Goal: Information Seeking & Learning: Find contact information

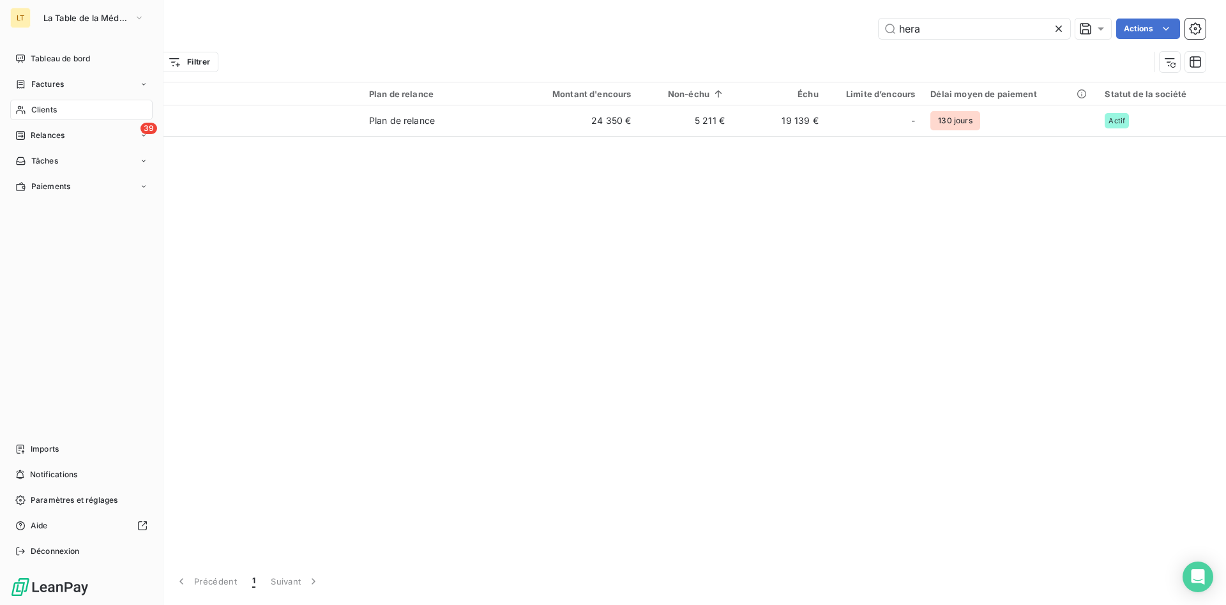
click at [47, 111] on span "Clients" at bounding box center [44, 109] width 26 height 11
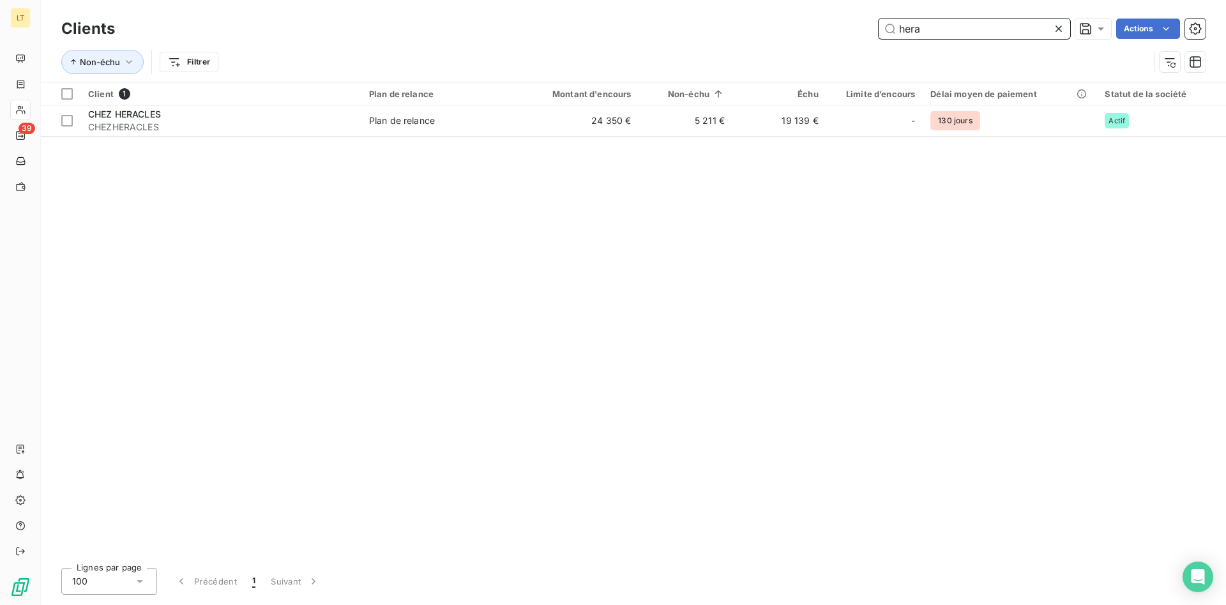
drag, startPoint x: 925, startPoint y: 28, endPoint x: 834, endPoint y: 34, distance: 90.9
click at [879, 34] on input "hera" at bounding box center [975, 29] width 192 height 20
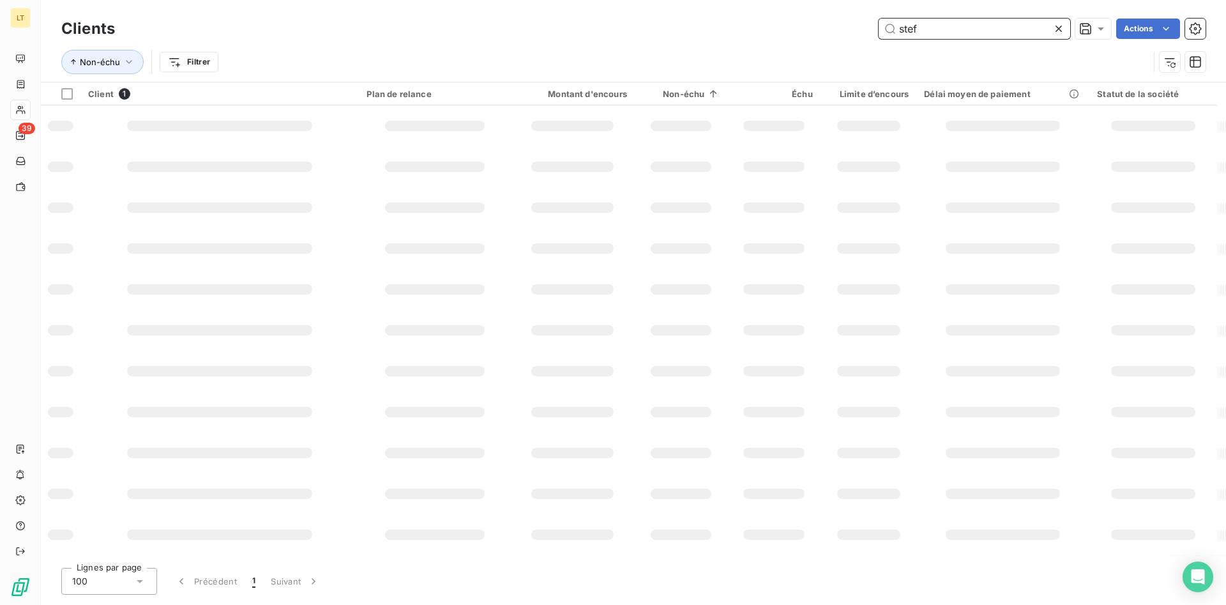
type input "stef"
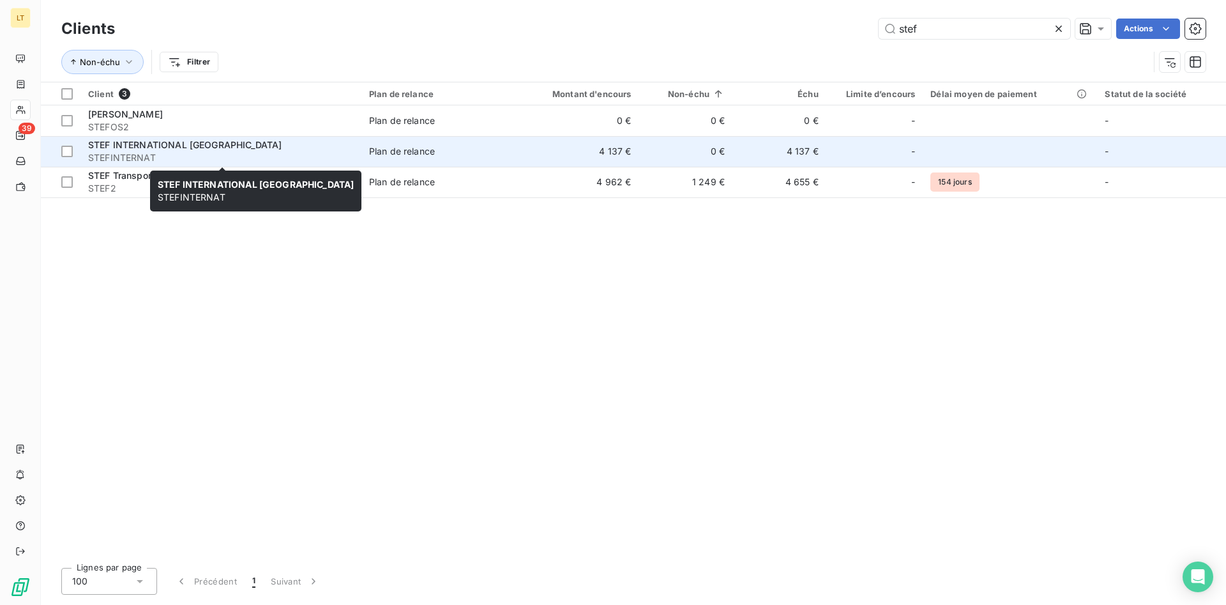
click at [252, 158] on span "STEFINTERNAT" at bounding box center [221, 157] width 266 height 13
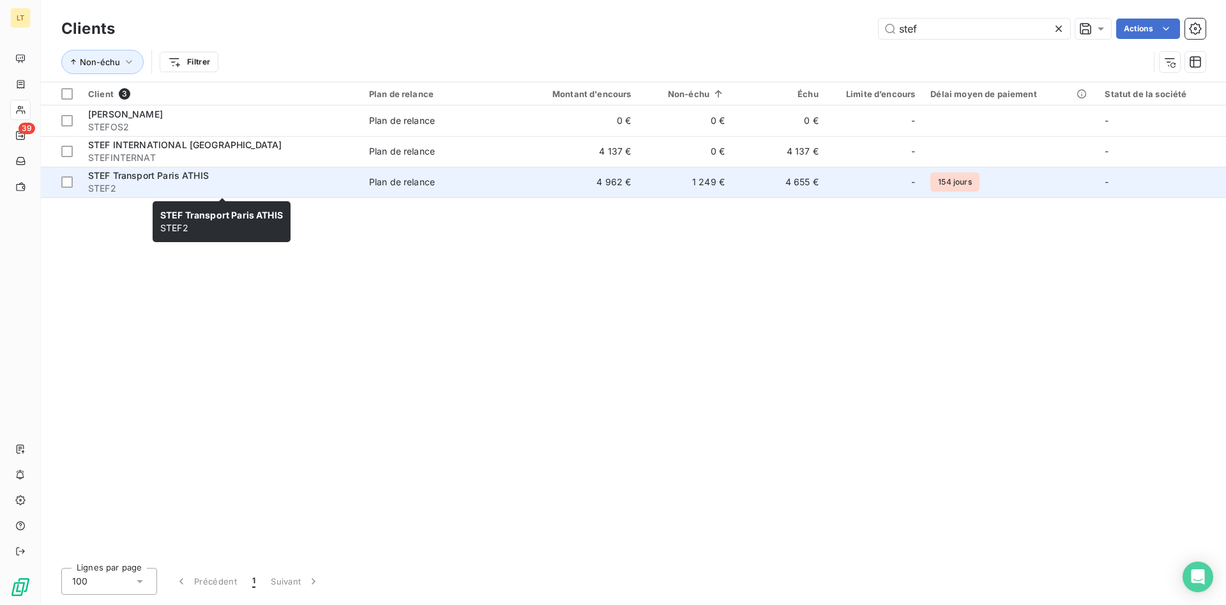
click at [219, 184] on span "STEF2" at bounding box center [221, 188] width 266 height 13
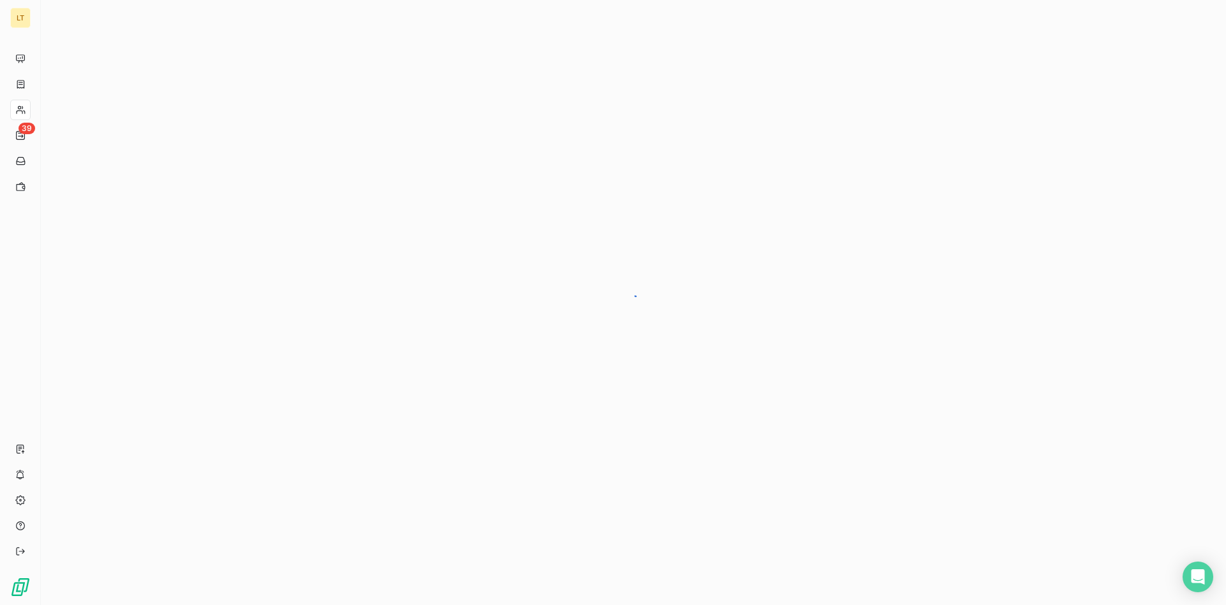
click at [219, 184] on div at bounding box center [633, 302] width 1185 height 605
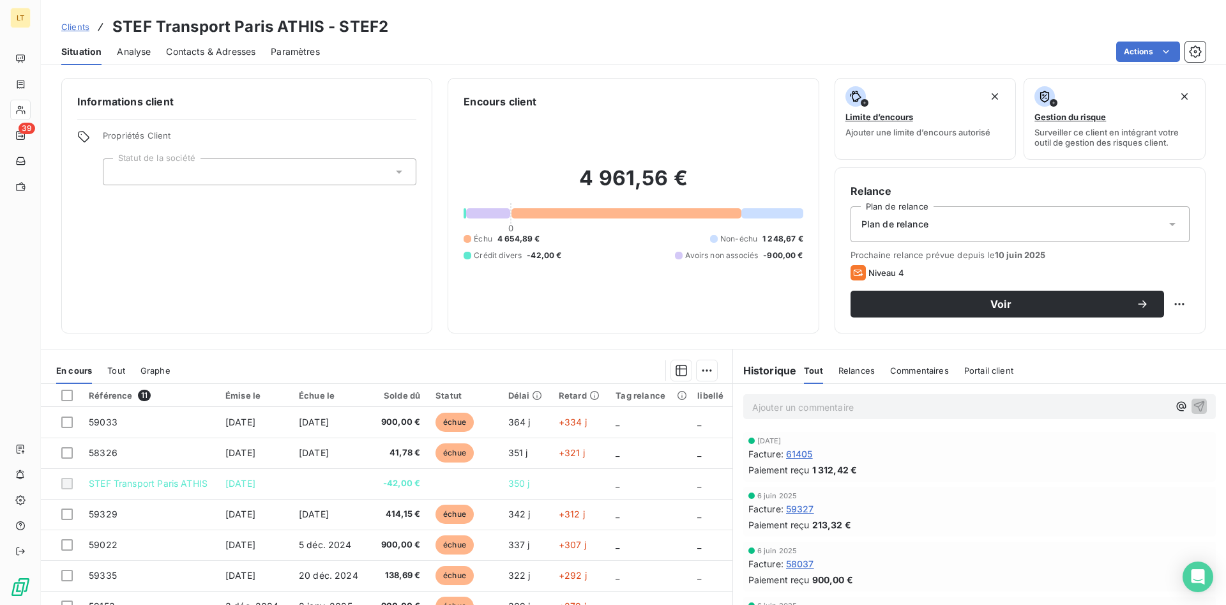
click at [237, 52] on span "Contacts & Adresses" at bounding box center [210, 51] width 89 height 13
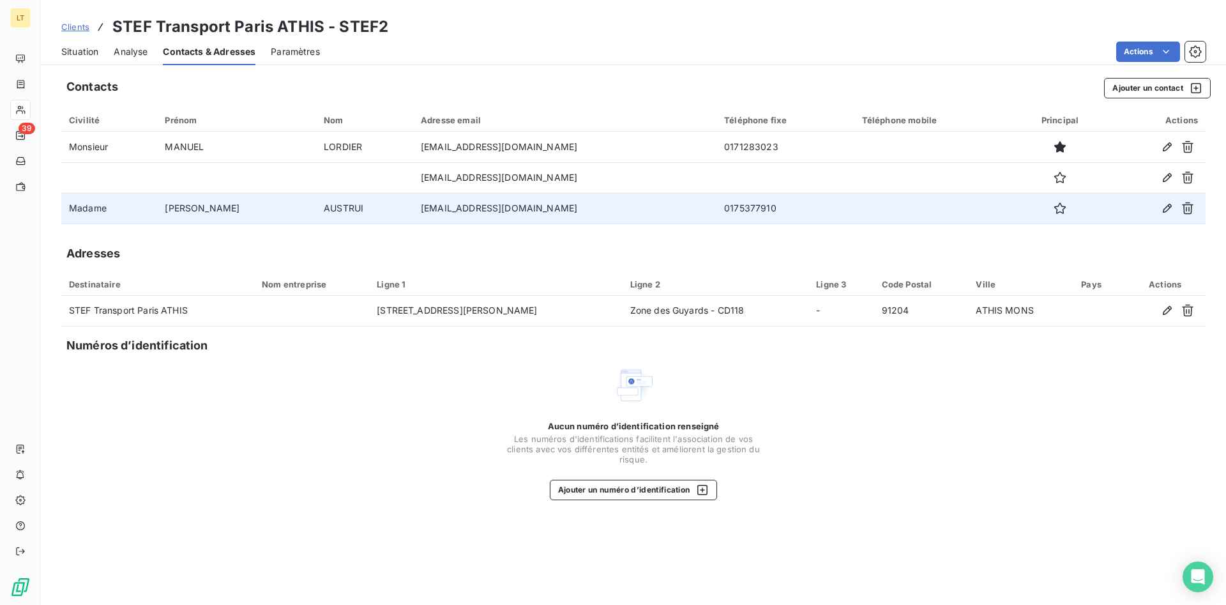
drag, startPoint x: 540, startPoint y: 209, endPoint x: 371, endPoint y: 213, distance: 168.6
click at [413, 213] on td "[EMAIL_ADDRESS][DOMAIN_NAME]" at bounding box center [564, 208] width 303 height 31
copy td "[EMAIL_ADDRESS][DOMAIN_NAME]"
